Goal: Complete application form: Complete application form

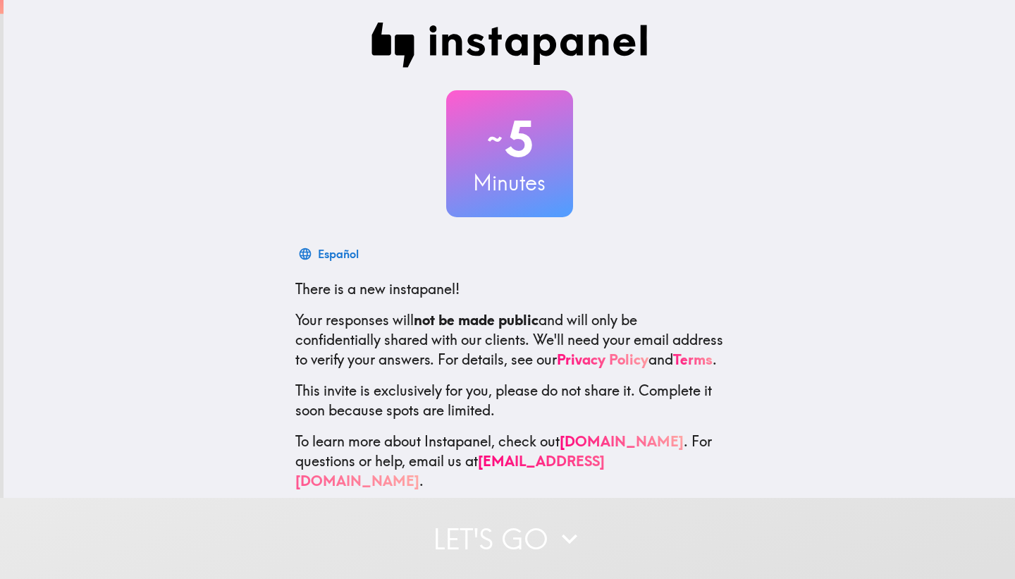
scroll to position [31, 0]
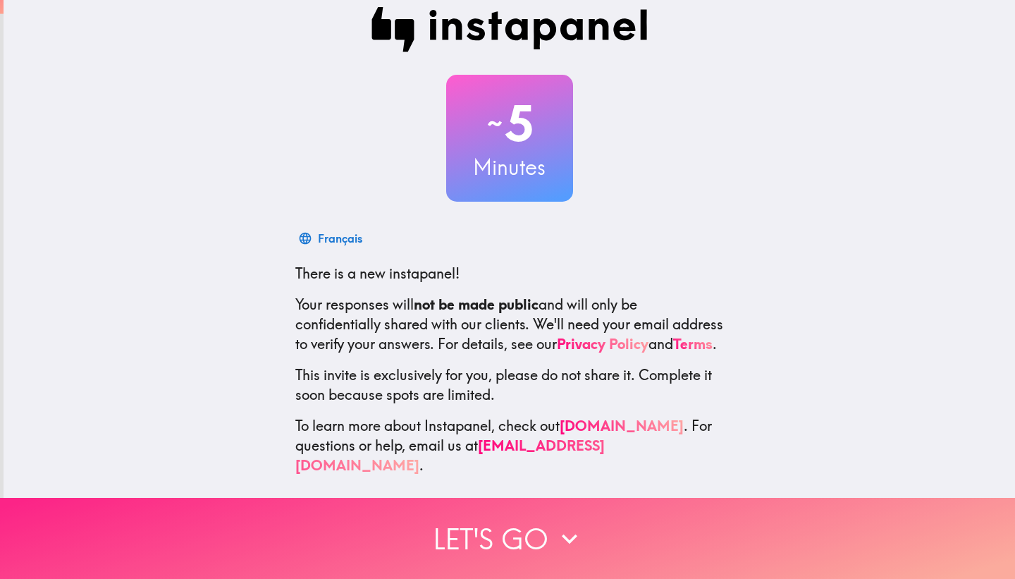
click at [405, 529] on button "Let's go" at bounding box center [507, 538] width 1015 height 81
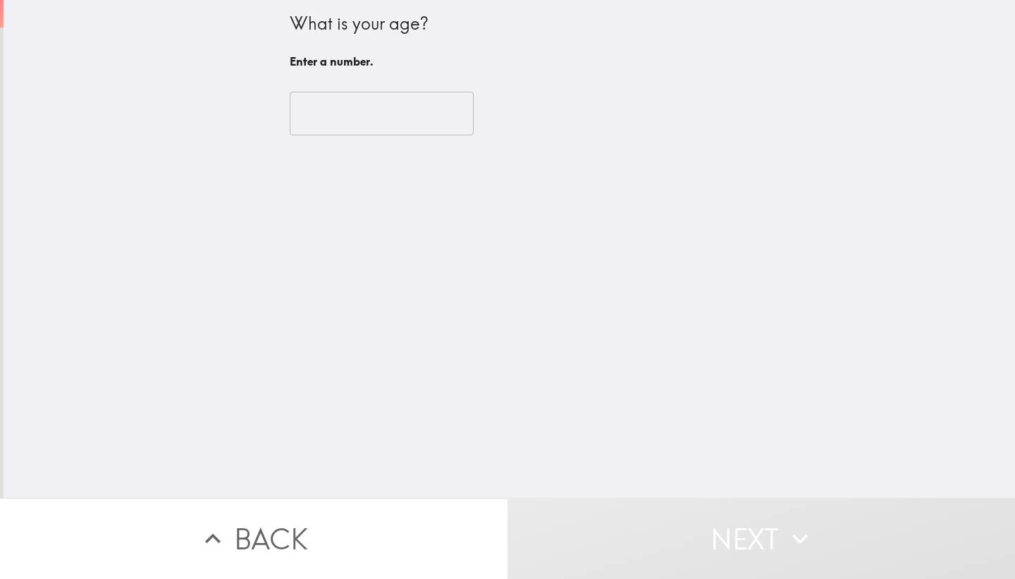
scroll to position [0, 0]
click at [391, 133] on input "number" at bounding box center [382, 114] width 184 height 44
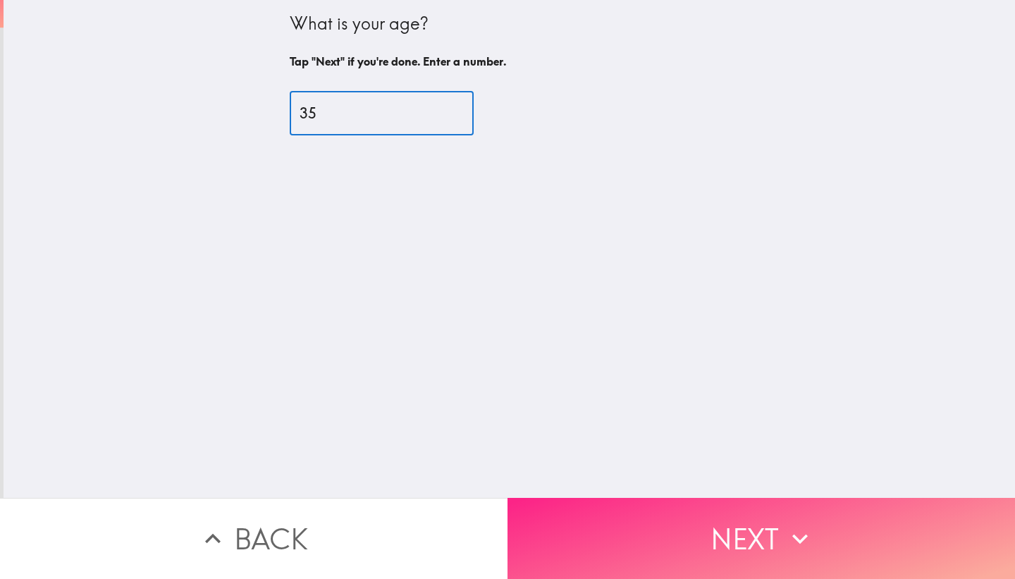
type input "35"
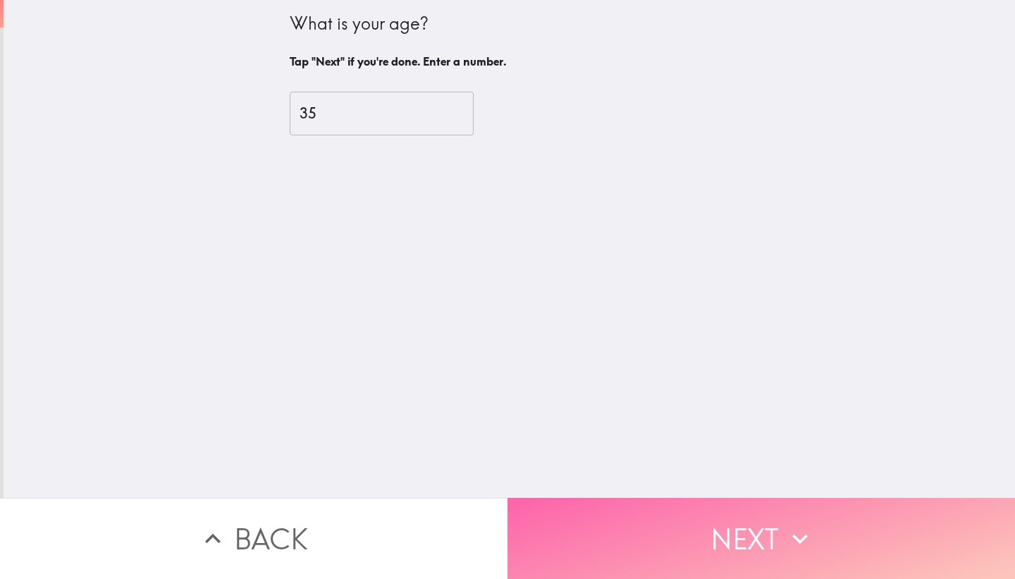
click at [556, 519] on button "Next" at bounding box center [762, 538] width 508 height 81
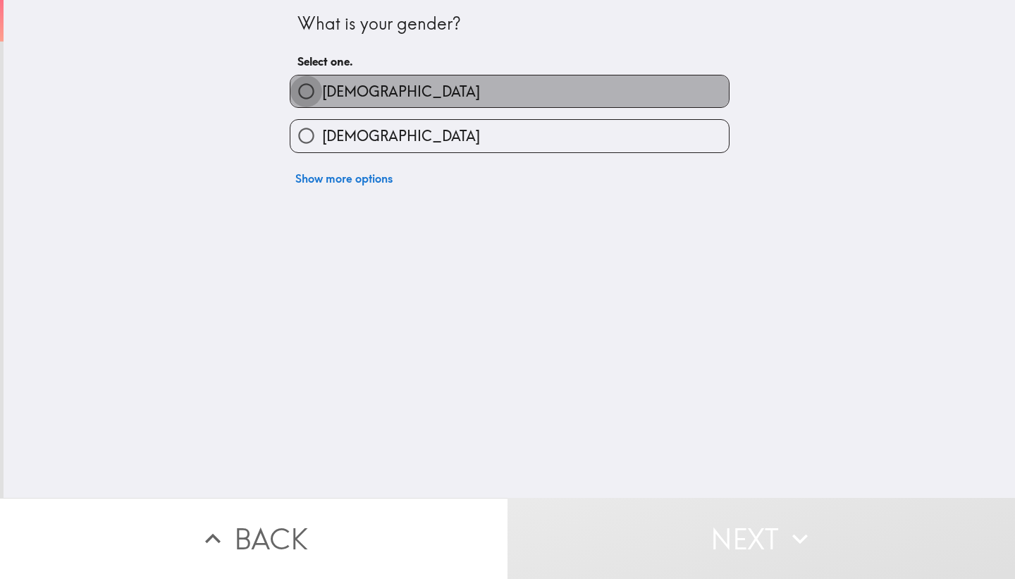
click at [290, 97] on input "[DEMOGRAPHIC_DATA]" at bounding box center [306, 91] width 32 height 32
radio input "true"
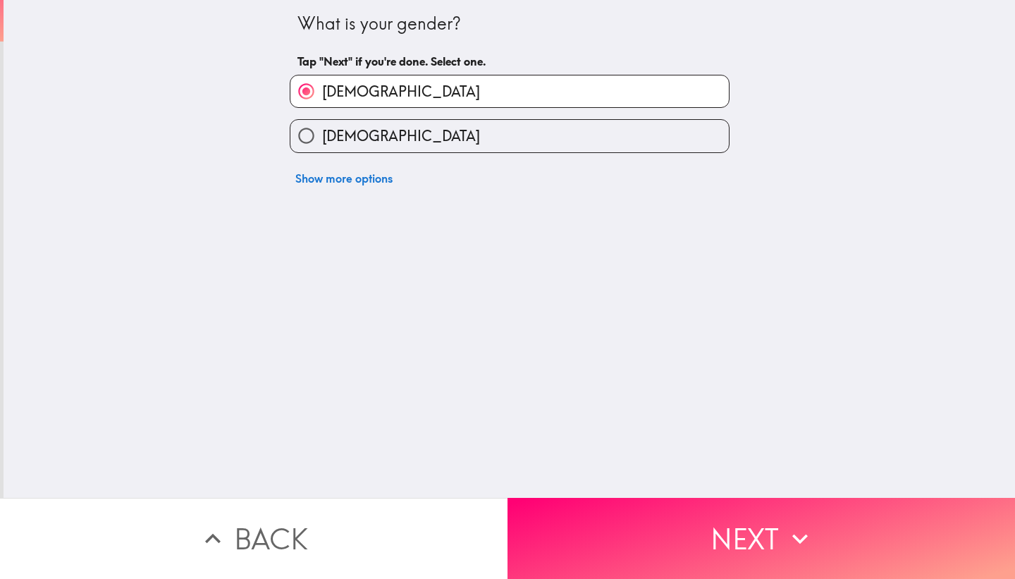
click at [583, 559] on button "Next" at bounding box center [762, 538] width 508 height 81
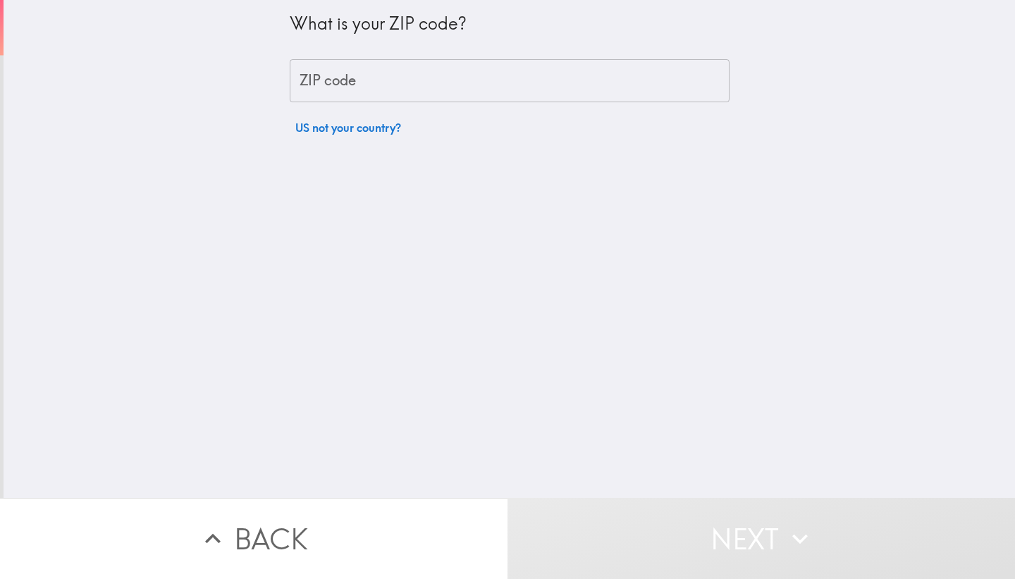
click at [365, 87] on input "ZIP code" at bounding box center [510, 81] width 440 height 44
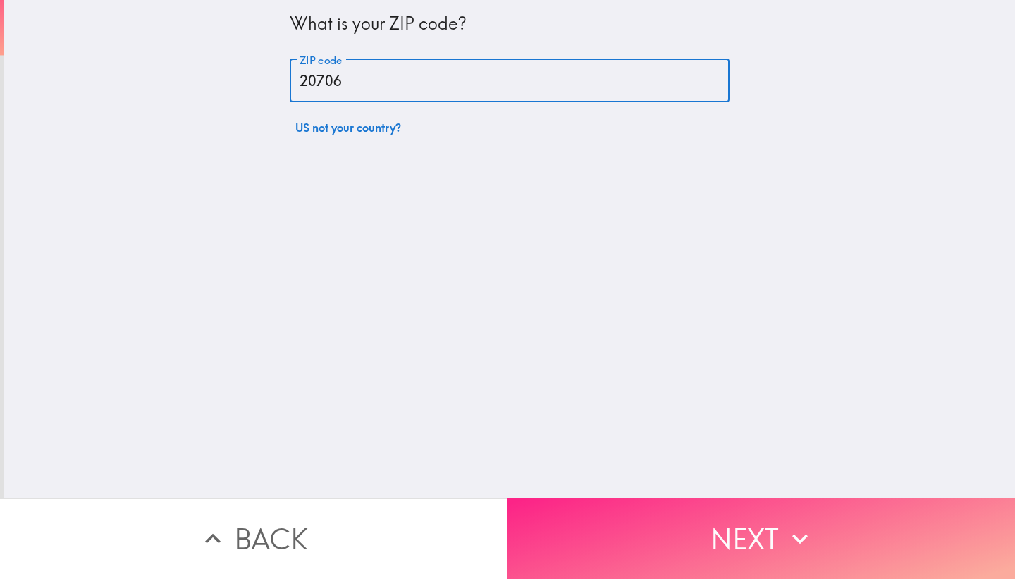
type input "20706"
click at [584, 524] on button "Next" at bounding box center [762, 538] width 508 height 81
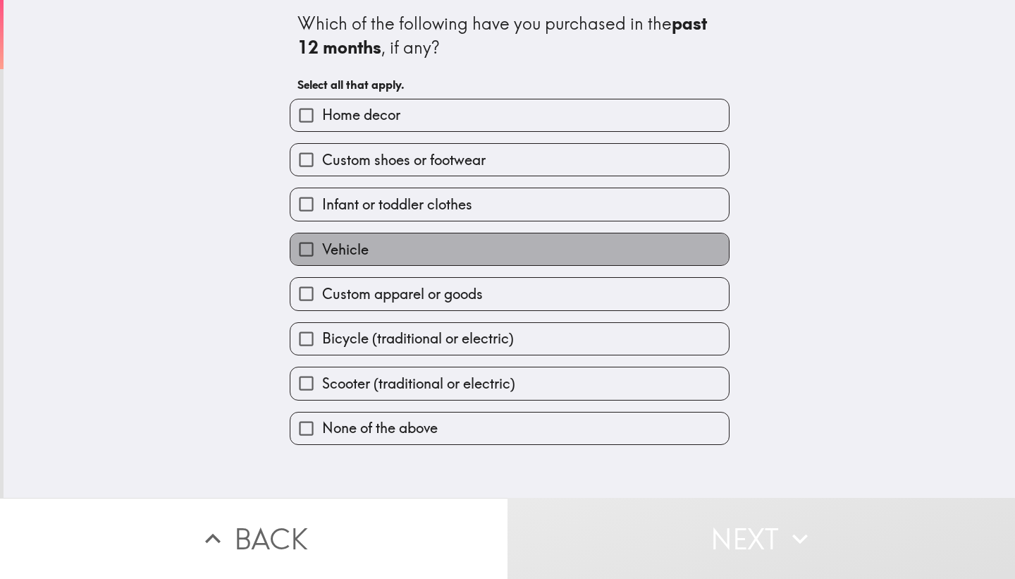
click at [397, 265] on label "Vehicle" at bounding box center [509, 249] width 438 height 32
click at [322, 265] on input "Vehicle" at bounding box center [306, 249] width 32 height 32
checkbox input "true"
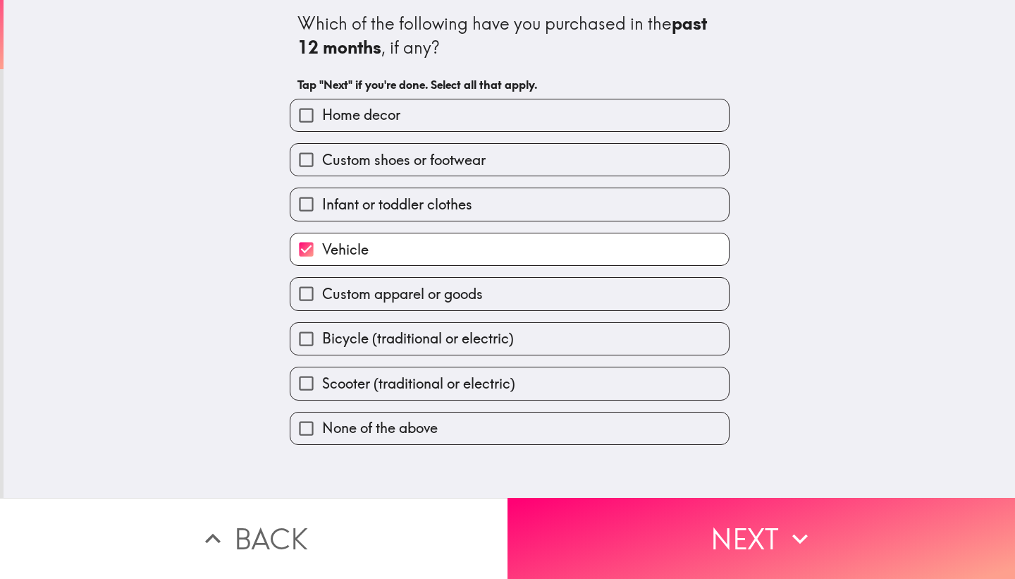
click at [598, 578] on main "Which of the following have you purchased in the past 12 months , if any? Tap "…" at bounding box center [507, 289] width 1015 height 579
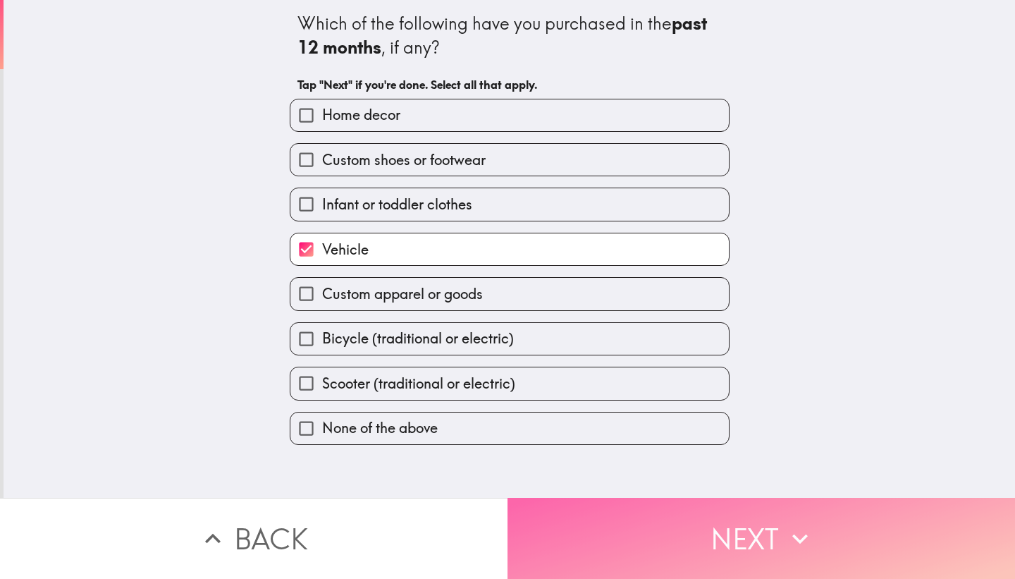
click at [582, 527] on button "Next" at bounding box center [762, 538] width 508 height 81
